Goal: Task Accomplishment & Management: Use online tool/utility

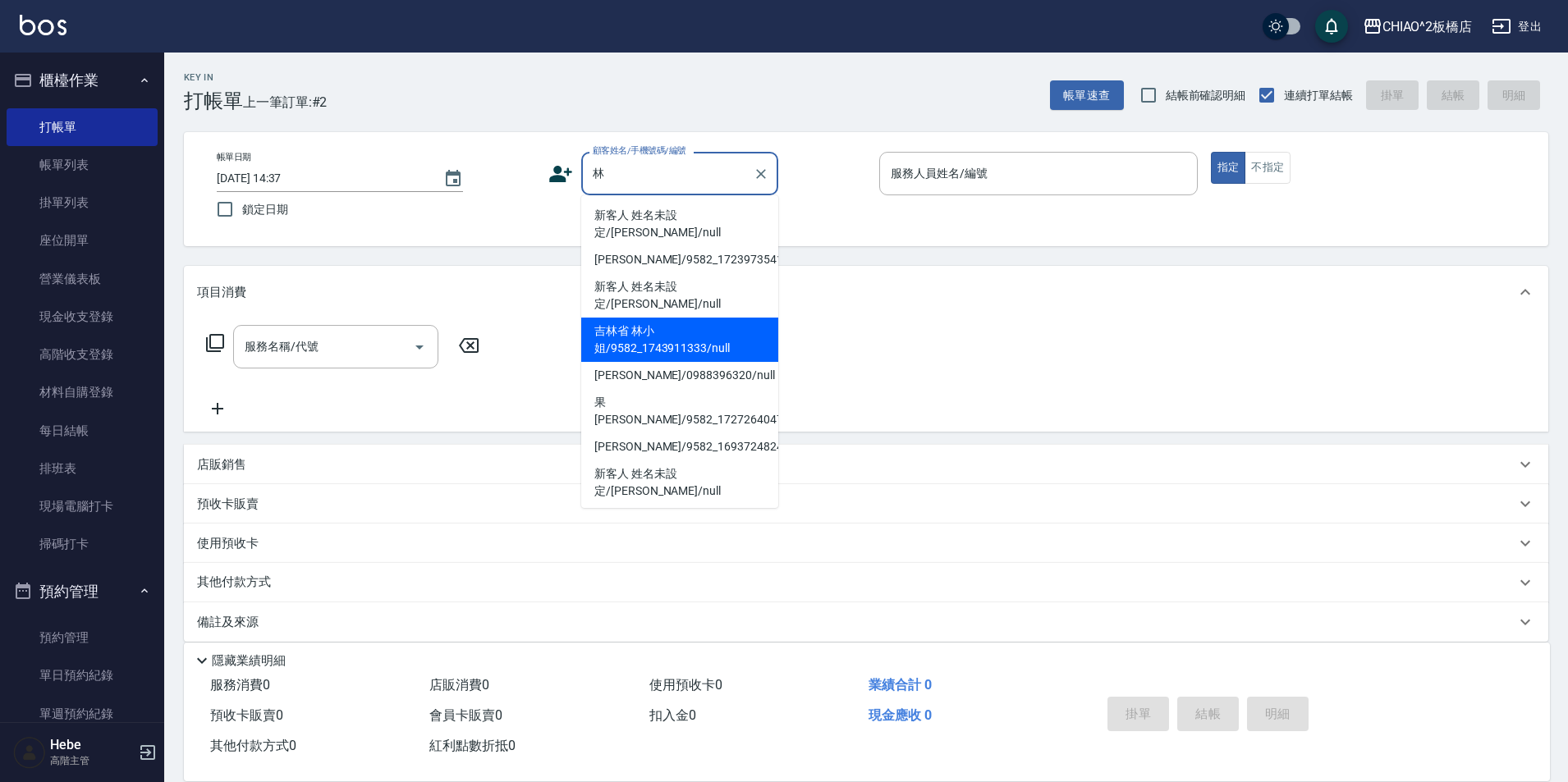
click at [685, 318] on li "吉林省 林小姐/9582_1743911333/null" at bounding box center [679, 339] width 197 height 44
type input "吉林省 林小姐/9582_1743911333/null"
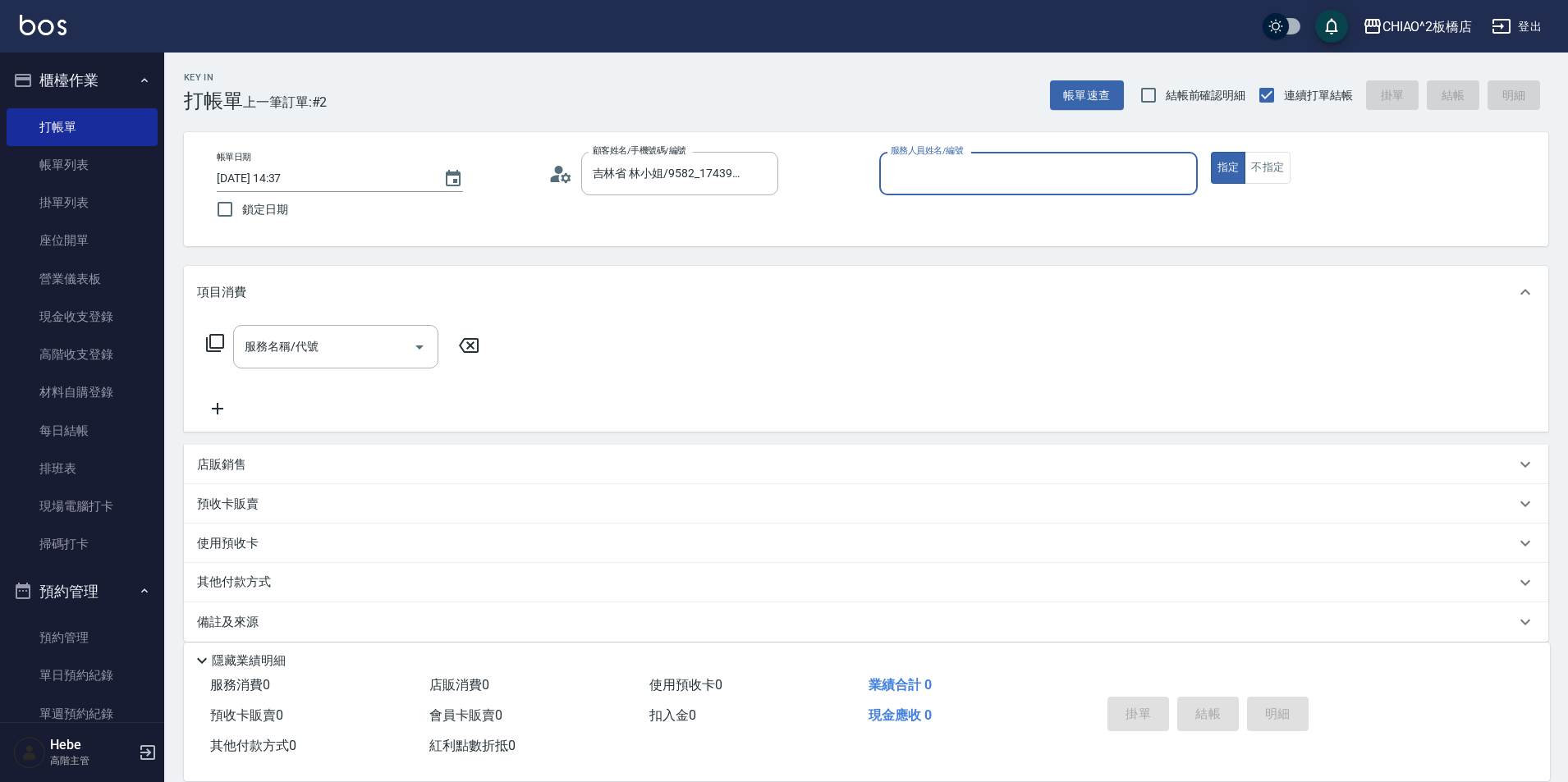
click at [914, 177] on input "服務人員姓名/編號" at bounding box center [1038, 173] width 304 height 29
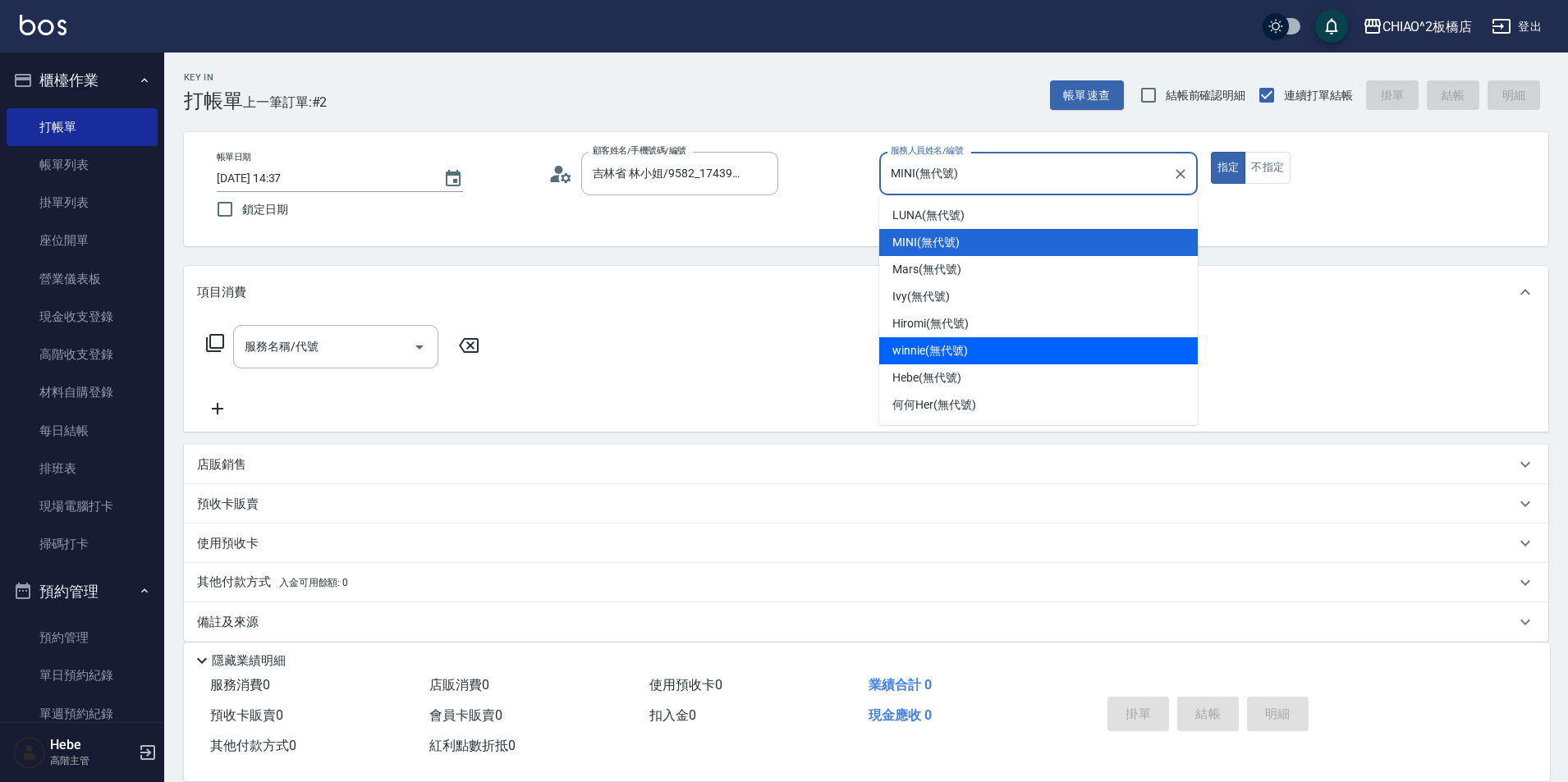
click at [925, 352] on span "winnie (無代號)" at bounding box center [930, 350] width 75 height 17
type input "winnie(無代號)"
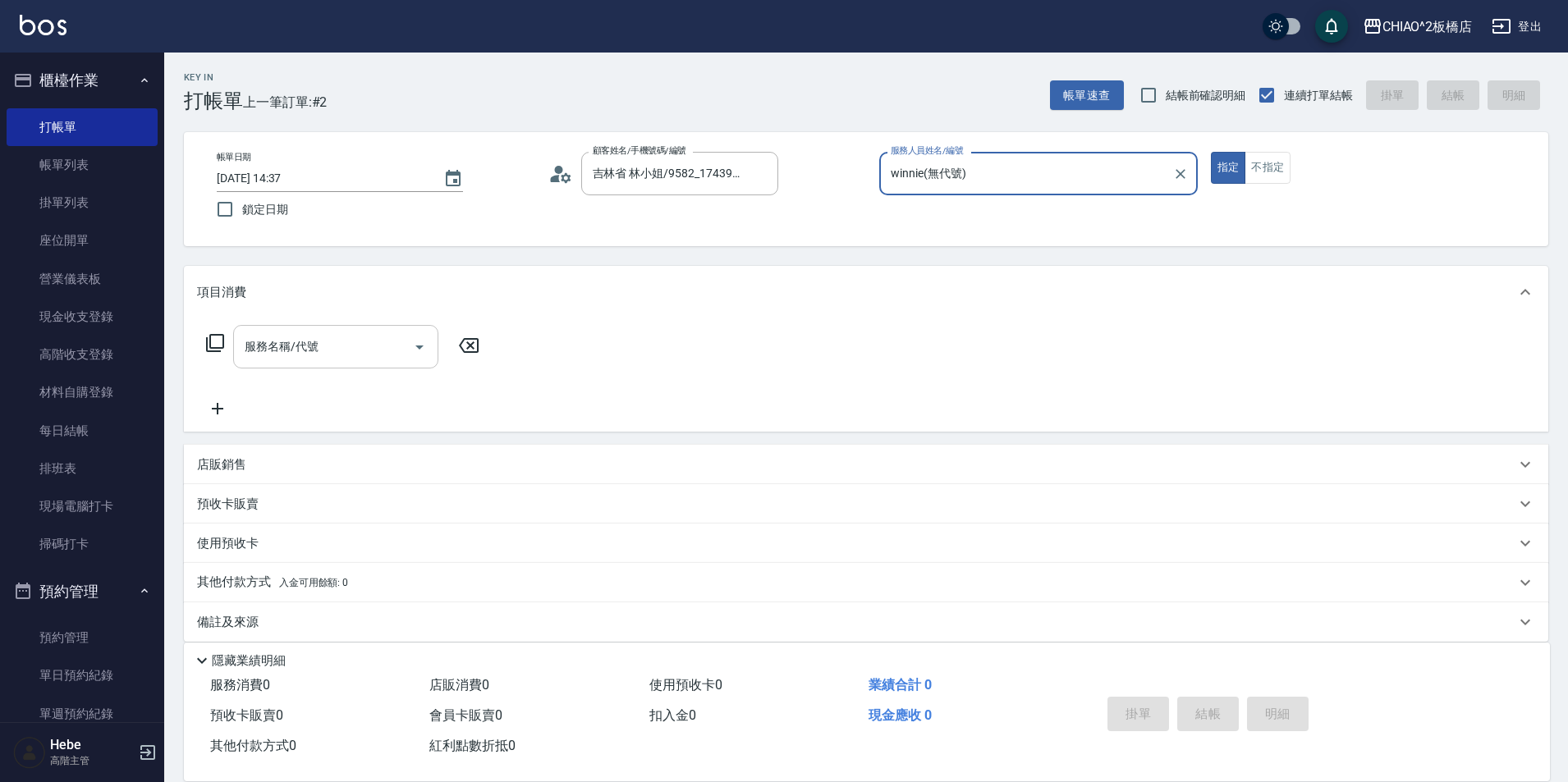
click at [332, 358] on input "服務名稱/代號" at bounding box center [322, 347] width 165 height 29
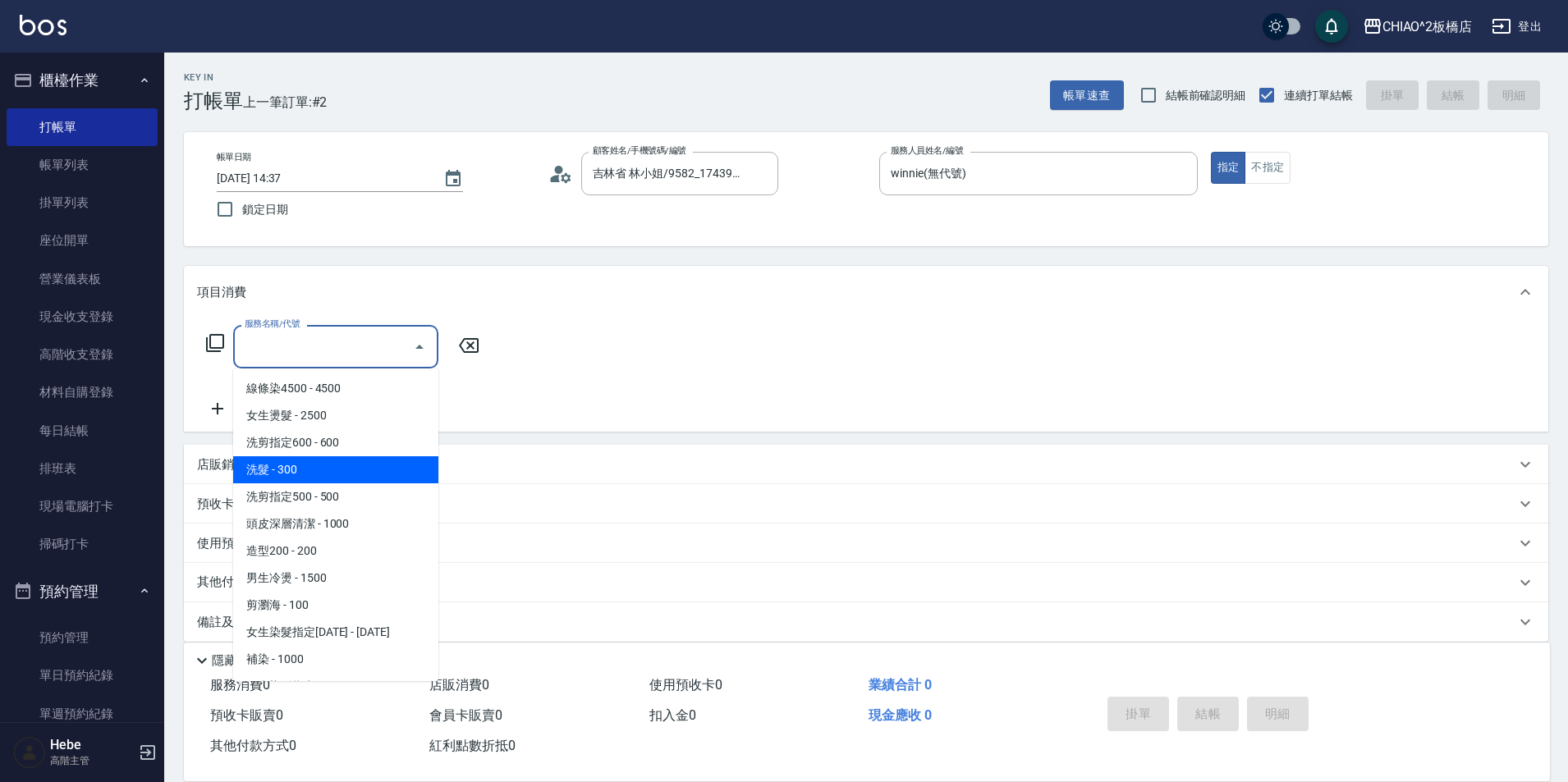
click at [364, 470] on span "洗髮 - 300" at bounding box center [336, 470] width 206 height 27
type input "洗髮(96679)"
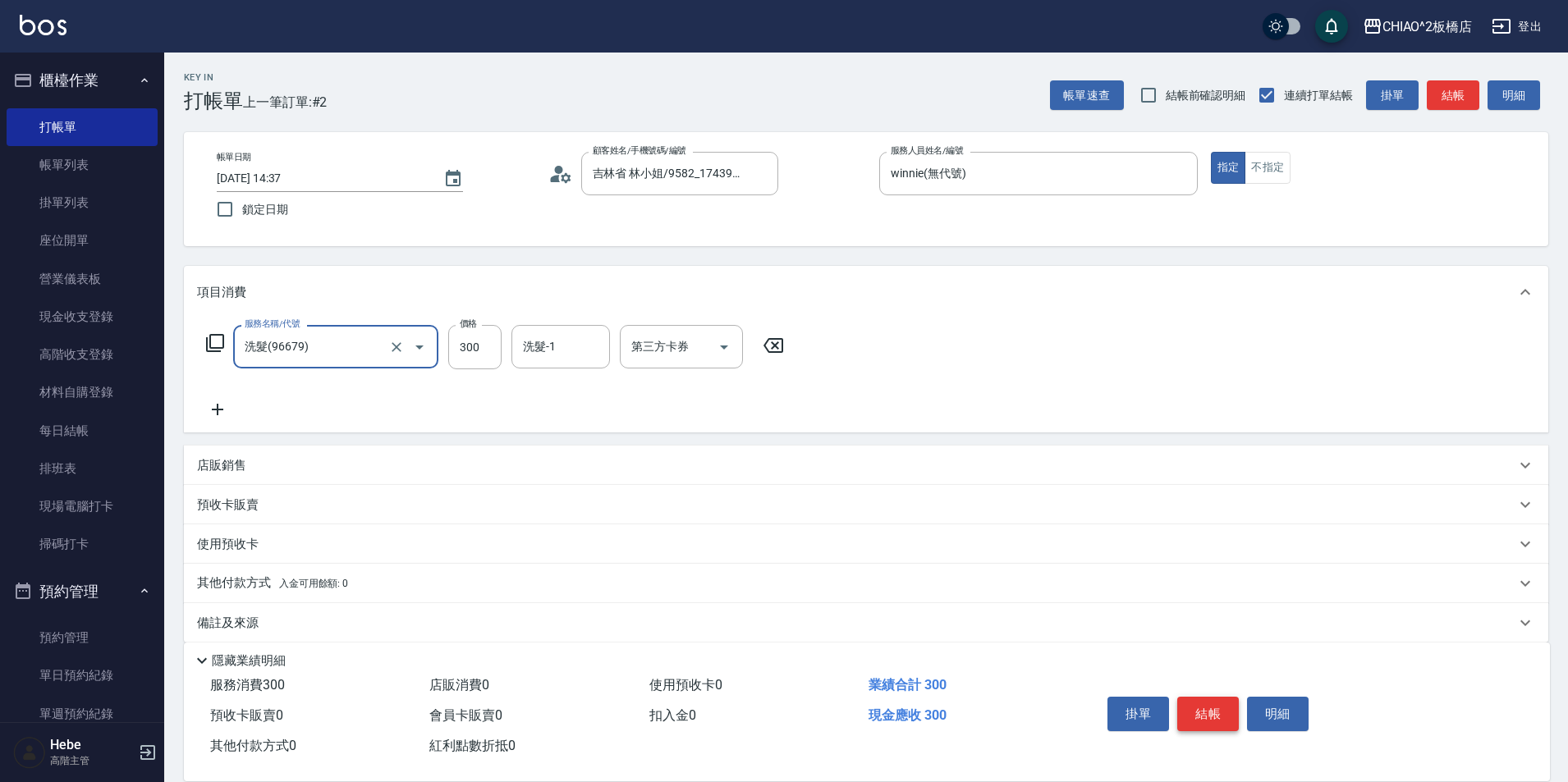
click at [1203, 704] on button "結帳" at bounding box center [1208, 714] width 62 height 35
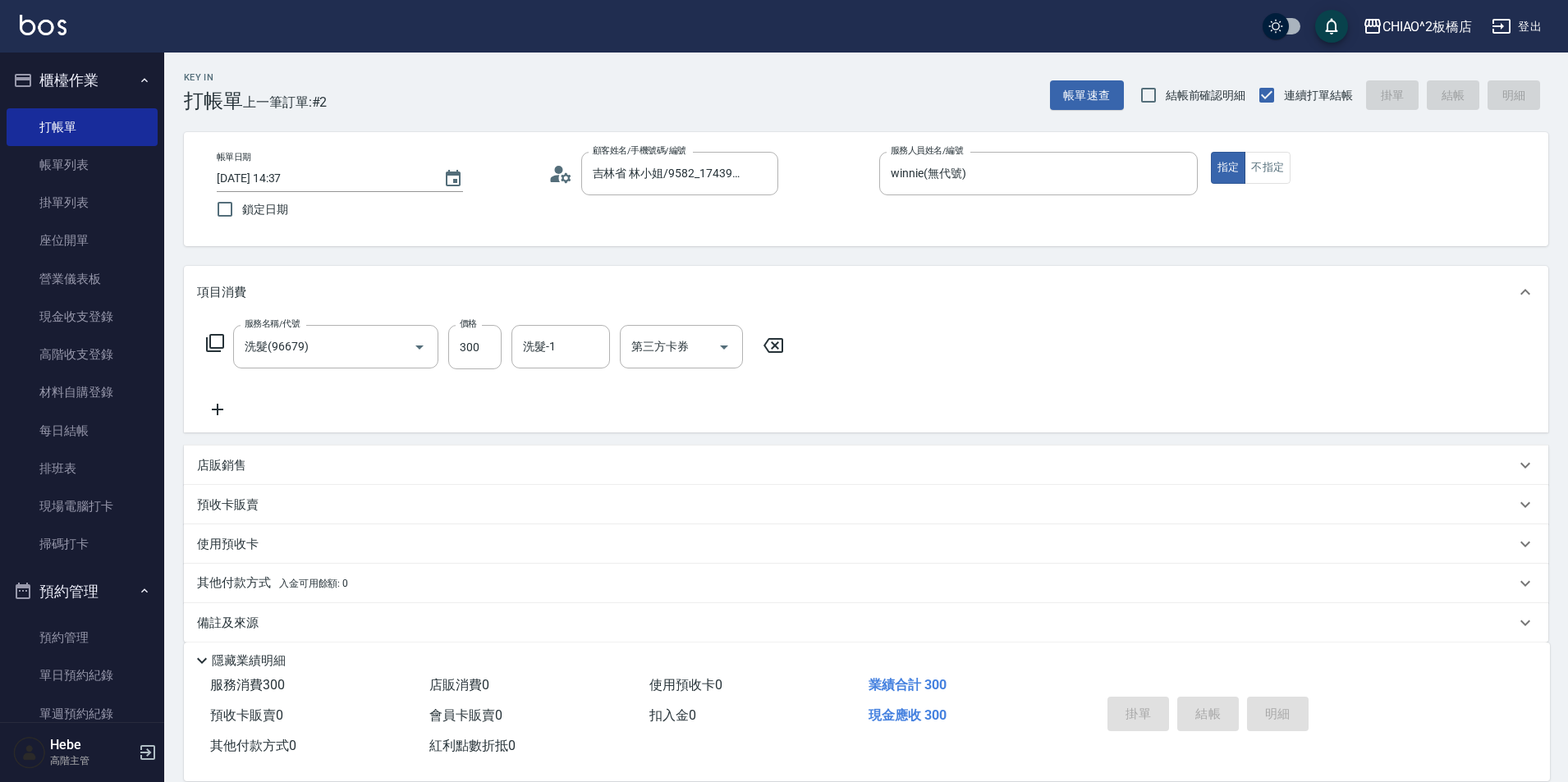
type input "[DATE] 15:09"
